Goal: Task Accomplishment & Management: Use online tool/utility

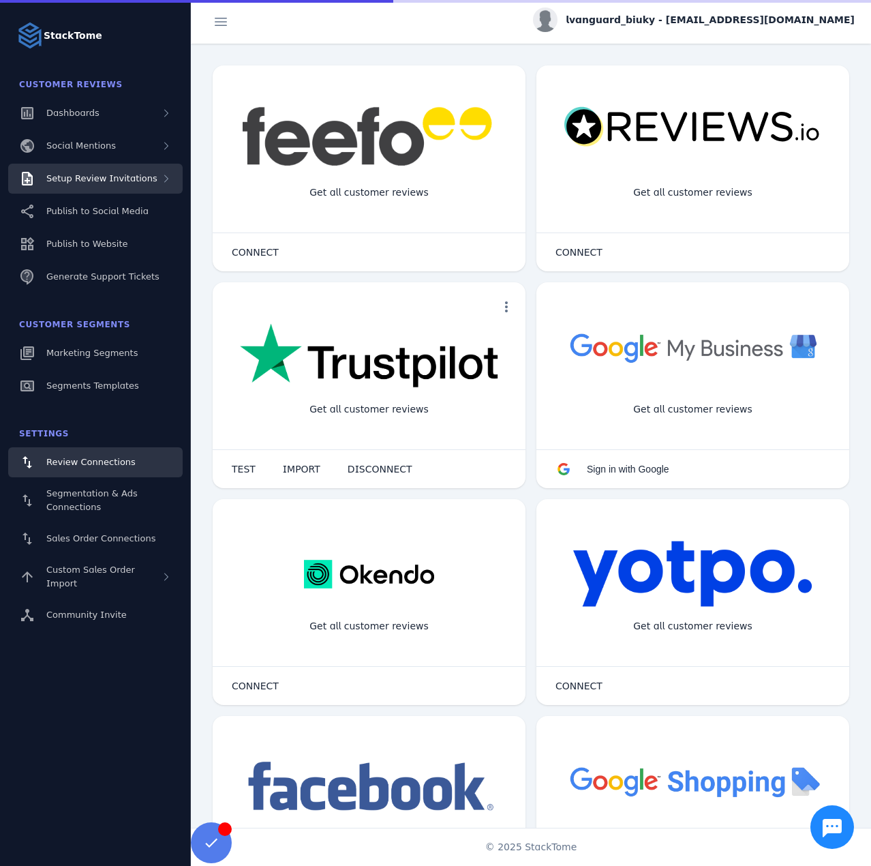
click at [132, 176] on span "Setup Review Invitations" at bounding box center [101, 178] width 111 height 10
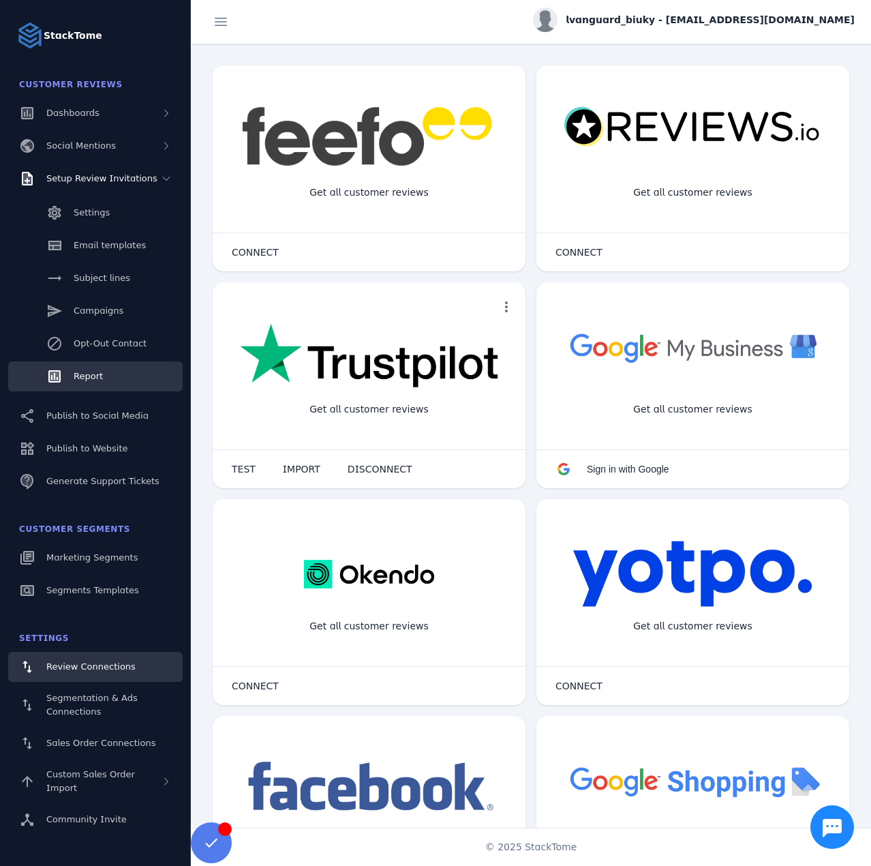
click at [104, 374] on link "Report" at bounding box center [95, 376] width 175 height 30
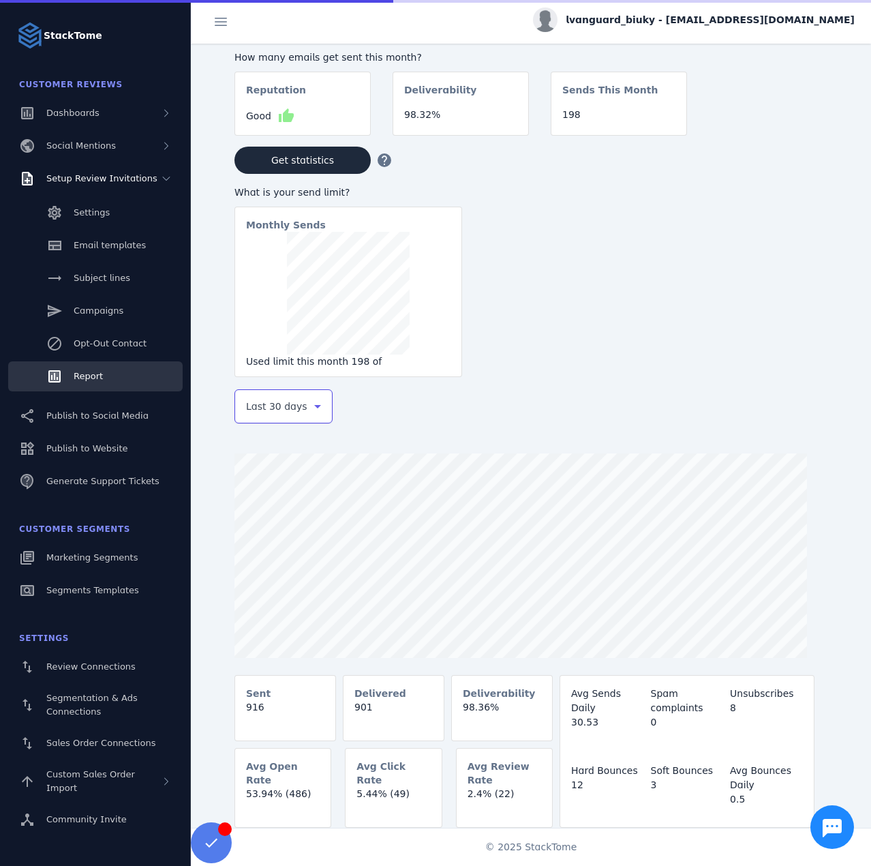
click at [292, 414] on span "Last 30 days" at bounding box center [276, 406] width 61 height 16
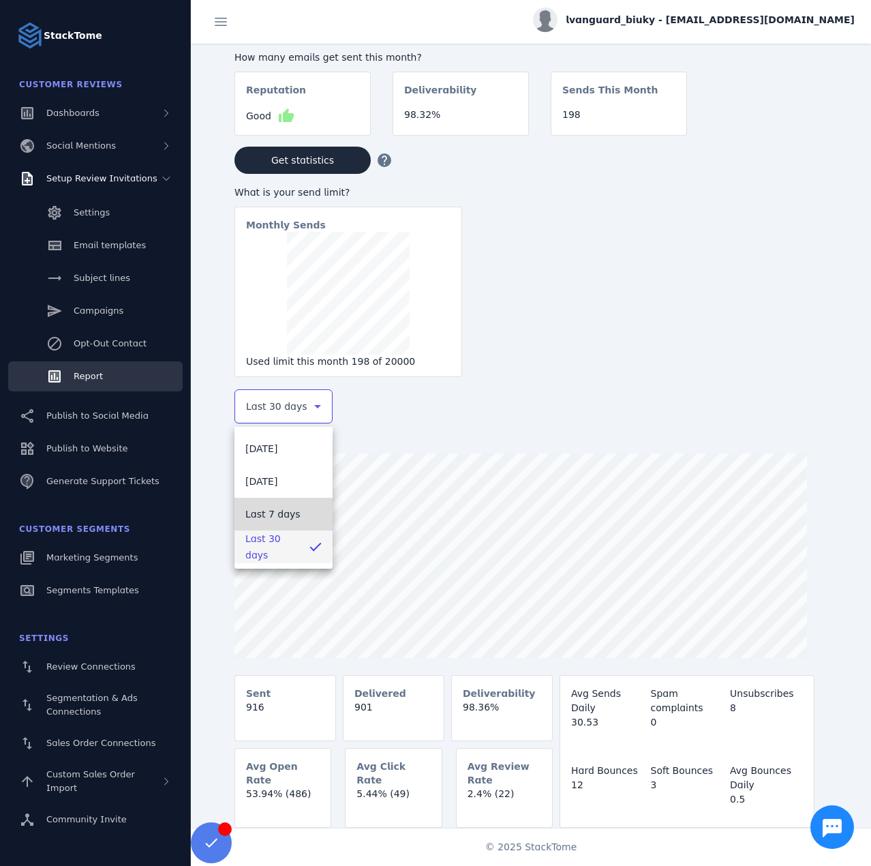
click at [269, 503] on mat-option "Last 7 days" at bounding box center [284, 514] width 98 height 33
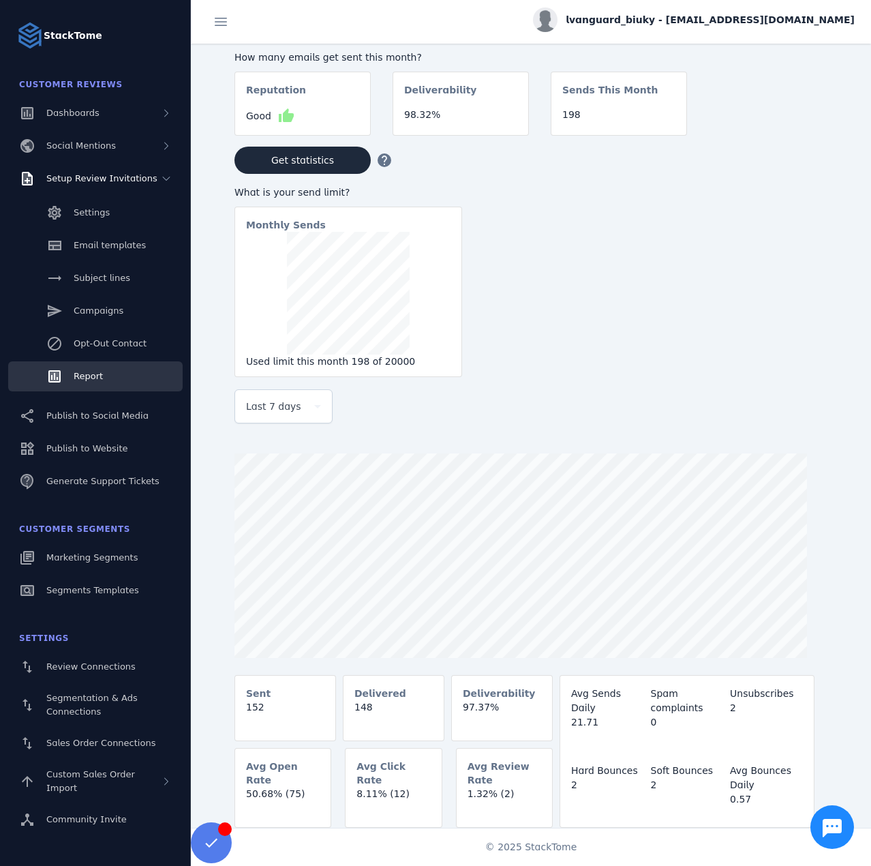
click at [738, 35] on user "lvanguard_biuky - [EMAIL_ADDRESS][DOMAIN_NAME]" at bounding box center [694, 21] width 322 height 29
click at [712, 22] on span "lvanguard_biuky - [EMAIL_ADDRESS][DOMAIN_NAME]" at bounding box center [710, 20] width 289 height 14
click at [815, 130] on span "Sign out" at bounding box center [812, 131] width 40 height 16
